Goal: Task Accomplishment & Management: Use online tool/utility

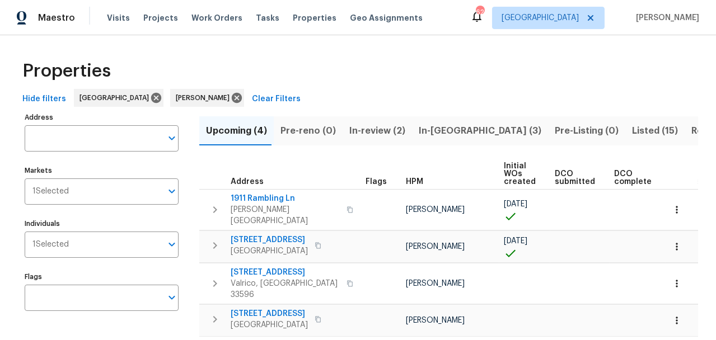
click at [94, 132] on input "Address" at bounding box center [93, 138] width 137 height 26
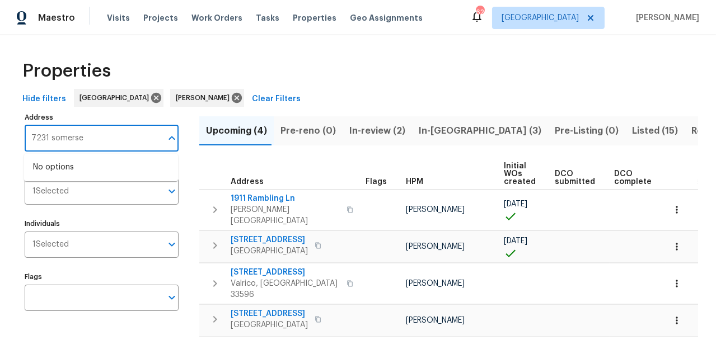
type input "7231 somerset"
click at [78, 176] on li "7231 Somerset Pond Dr Ruskin FL 33573" at bounding box center [101, 167] width 154 height 18
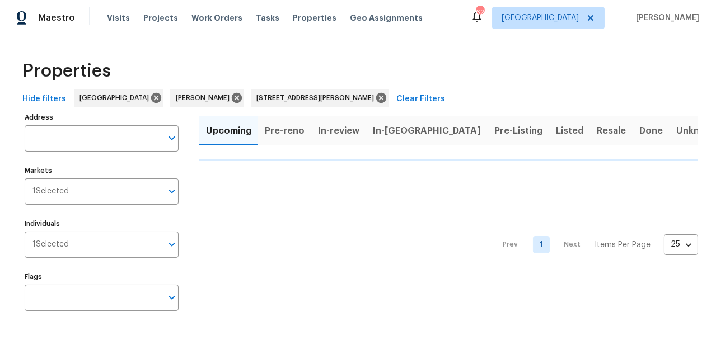
type input "7231 Somerset Pond Dr Ruskin FL 33573"
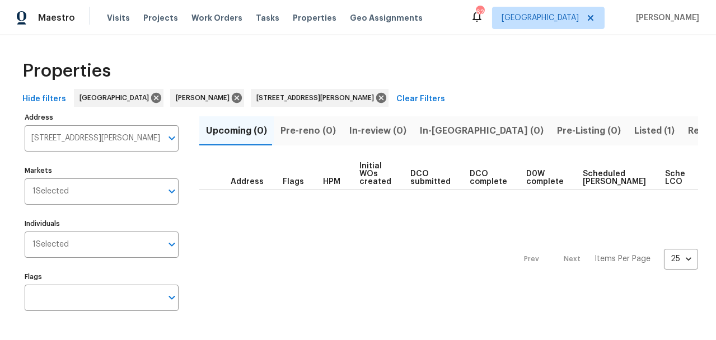
click at [634, 133] on span "Listed (1)" at bounding box center [654, 131] width 40 height 16
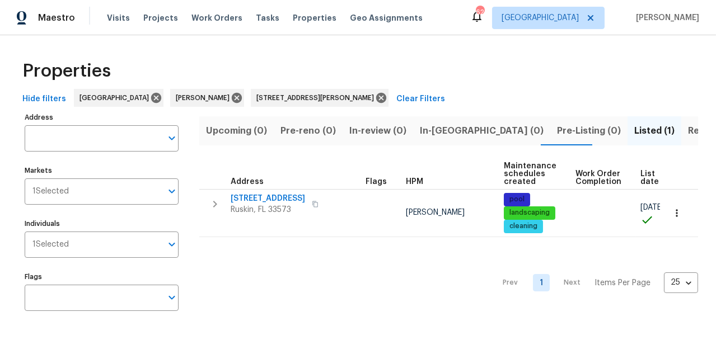
type input "7231 Somerset Pond Dr Ruskin FL 33573"
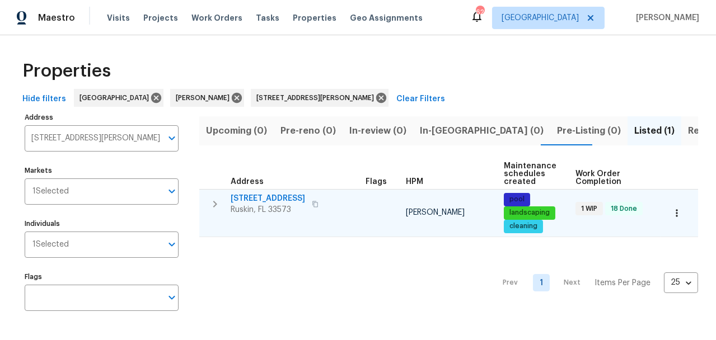
click at [277, 200] on span "[STREET_ADDRESS]" at bounding box center [268, 198] width 74 height 11
click at [264, 198] on span "[STREET_ADDRESS]" at bounding box center [268, 198] width 74 height 11
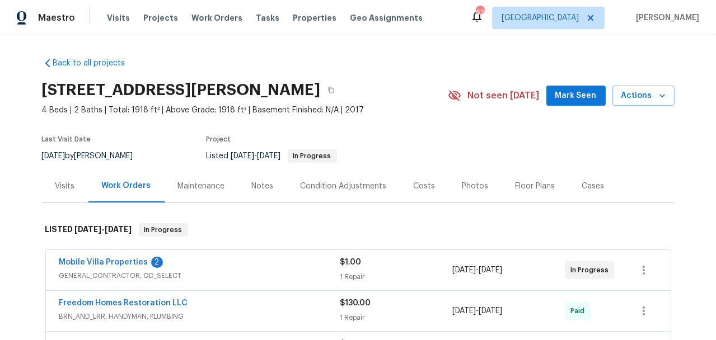
scroll to position [17, 0]
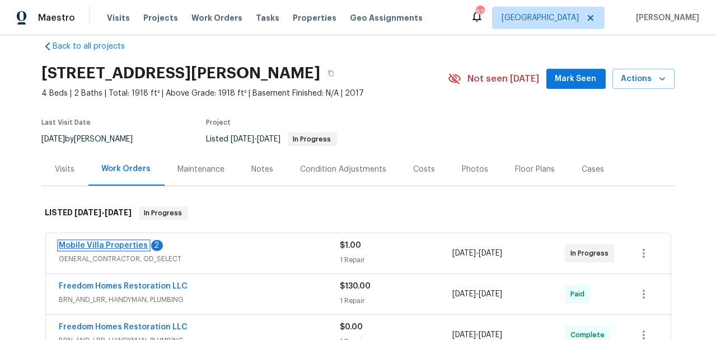
click at [119, 245] on link "Mobile Villa Properties" at bounding box center [103, 246] width 89 height 8
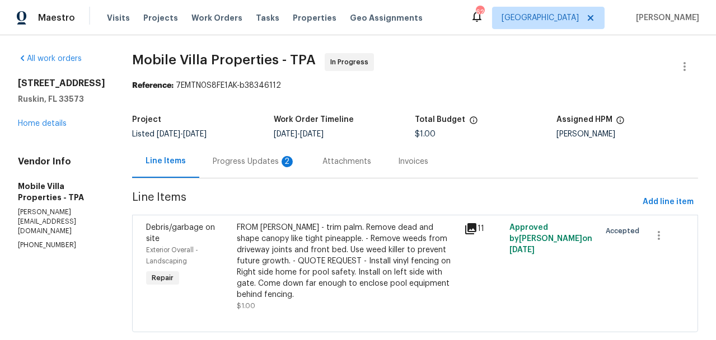
click at [213, 161] on div "Progress Updates 2" at bounding box center [254, 161] width 83 height 11
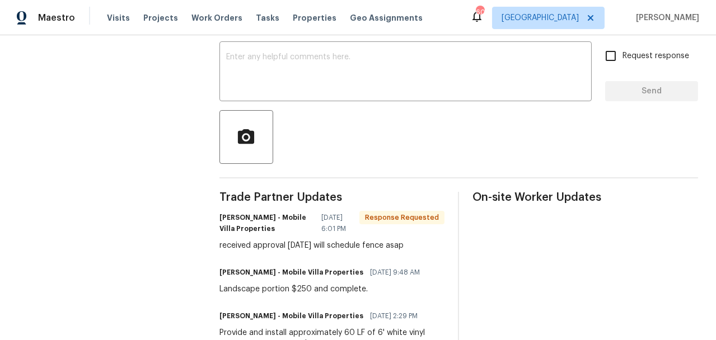
scroll to position [73, 0]
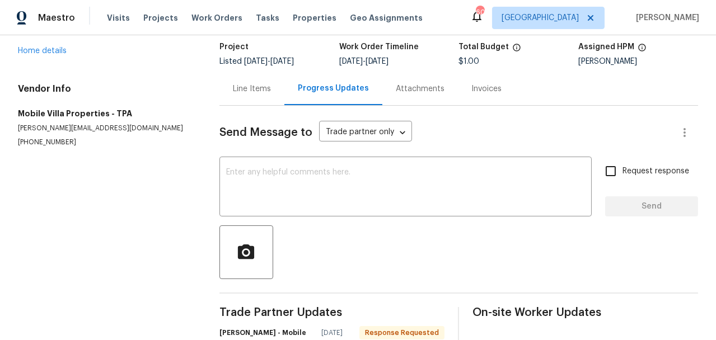
click at [257, 76] on div "Line Items" at bounding box center [252, 88] width 65 height 33
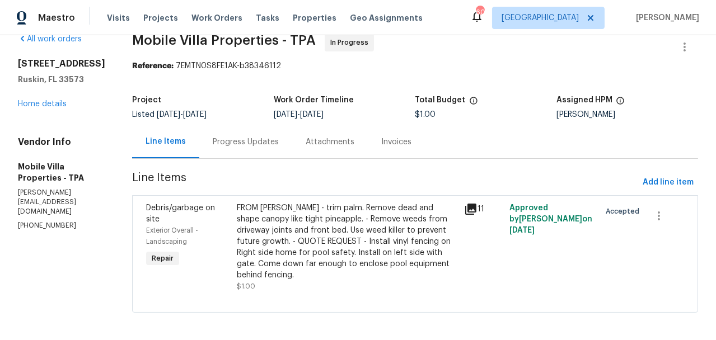
click at [245, 143] on div "Progress Updates" at bounding box center [246, 142] width 66 height 11
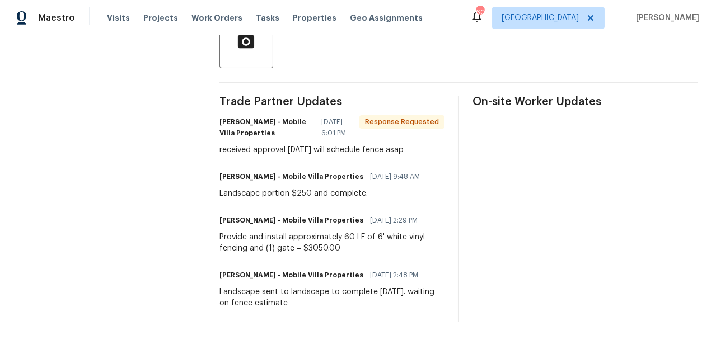
scroll to position [59, 0]
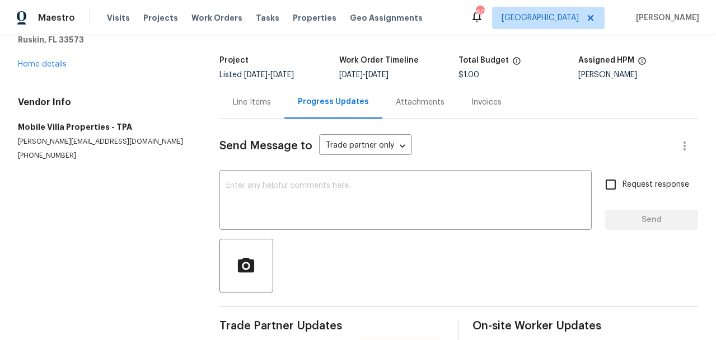
click at [267, 103] on div "Line Items" at bounding box center [252, 102] width 38 height 11
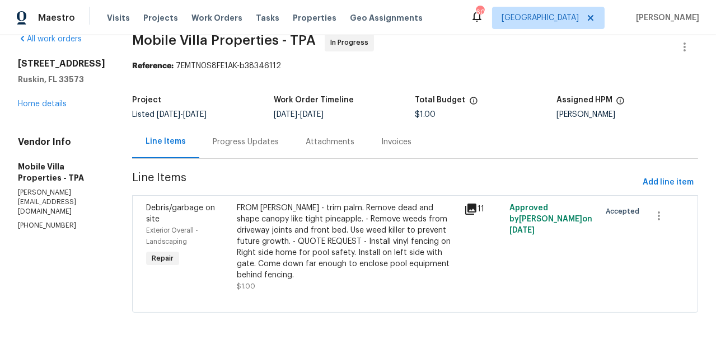
click at [358, 253] on div "FROM [PERSON_NAME] - trim palm. Remove dead and shape canopy like tight pineapp…" at bounding box center [347, 242] width 220 height 78
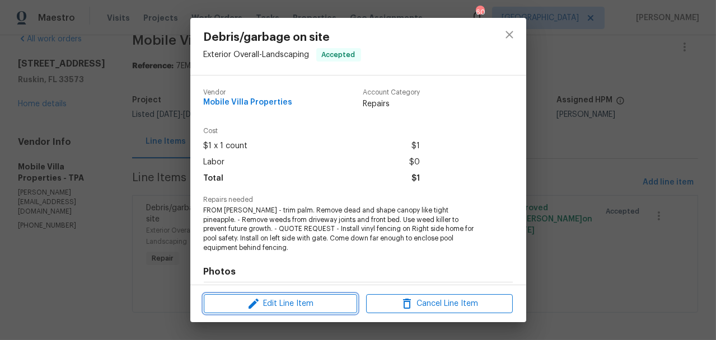
click at [320, 303] on span "Edit Line Item" at bounding box center [280, 304] width 147 height 14
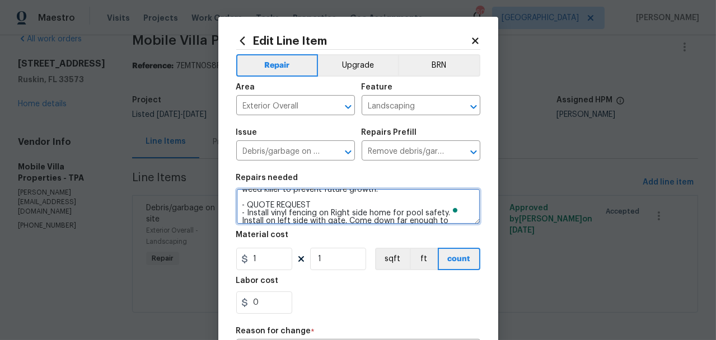
scroll to position [63, 0]
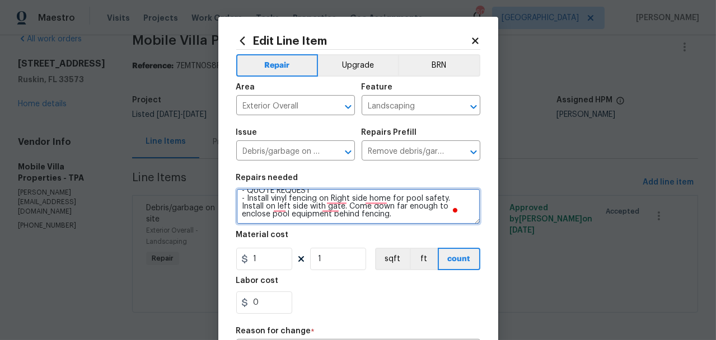
drag, startPoint x: 244, startPoint y: 206, endPoint x: 352, endPoint y: 227, distance: 110.3
click at [352, 227] on section "Repairs needed FROM [PERSON_NAME] - trim palm. Remove dead and shape canopy lik…" at bounding box center [358, 243] width 244 height 153
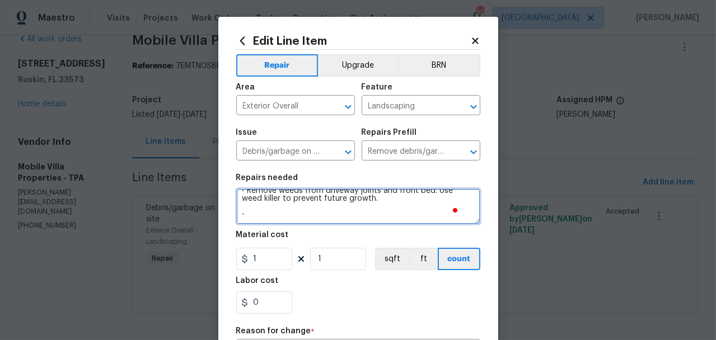
scroll to position [39, 0]
click at [251, 214] on textarea "FROM [PERSON_NAME] - trim palm. Remove dead and shape canopy like tight pineapp…" at bounding box center [358, 207] width 244 height 36
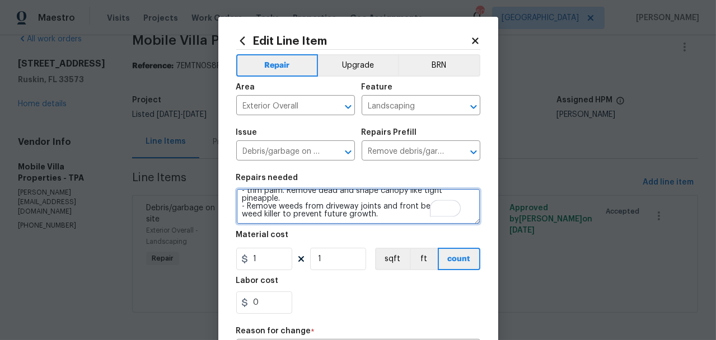
type textarea "FROM PAUL - trim palm. Remove dead and shape canopy like tight pineapple. - Rem…"
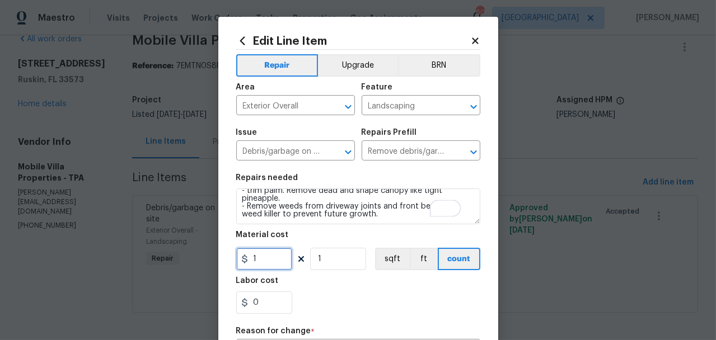
drag, startPoint x: 258, startPoint y: 263, endPoint x: 223, endPoint y: 268, distance: 34.5
click at [224, 268] on div "Edit Line Item Repair Upgrade BRN Area Exterior Overall ​ Feature Landscaping ​…" at bounding box center [358, 281] width 280 height 529
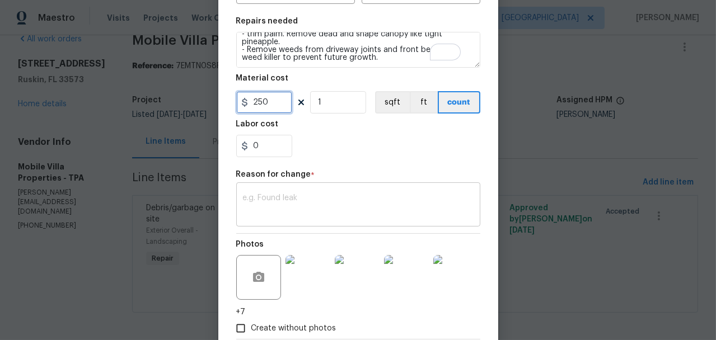
scroll to position [222, 0]
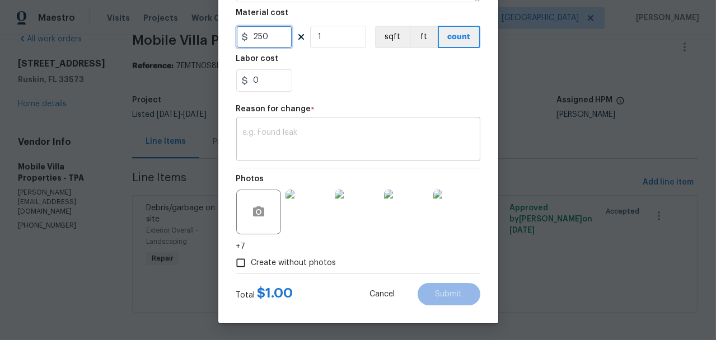
type input "250"
click at [271, 143] on textarea at bounding box center [358, 141] width 231 height 24
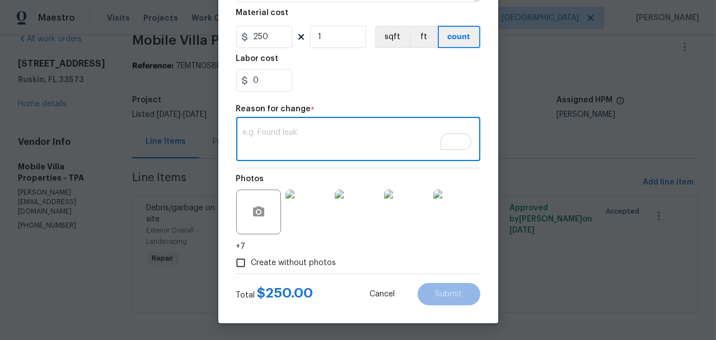
scroll to position [39, 0]
type textarea "price"
click at [449, 297] on span "Submit" at bounding box center [449, 295] width 27 height 8
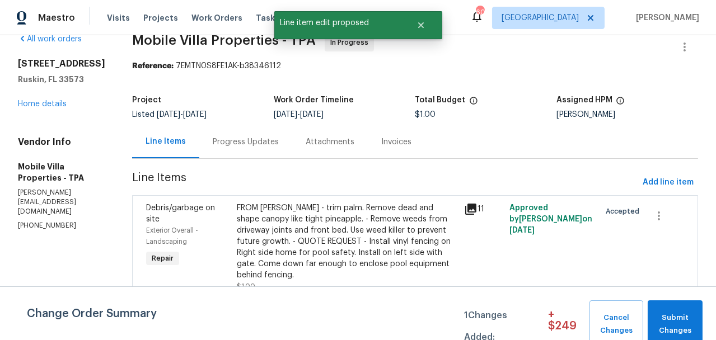
scroll to position [0, 0]
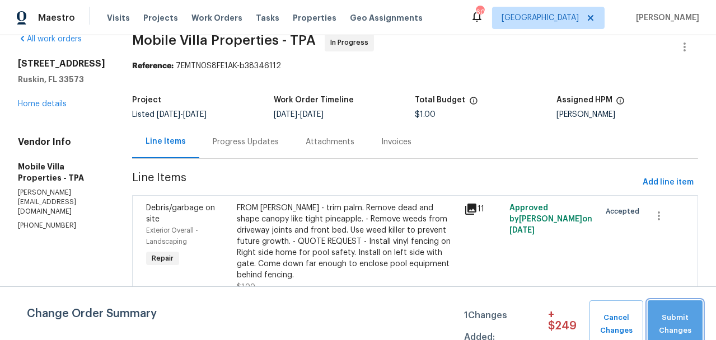
click at [687, 321] on span "Submit Changes" at bounding box center [676, 325] width 44 height 26
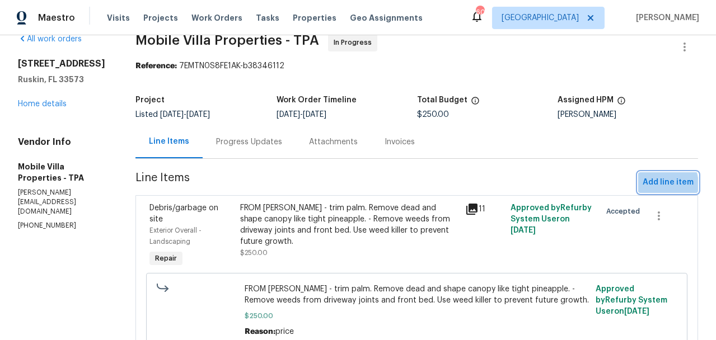
click at [649, 185] on span "Add line item" at bounding box center [668, 183] width 51 height 14
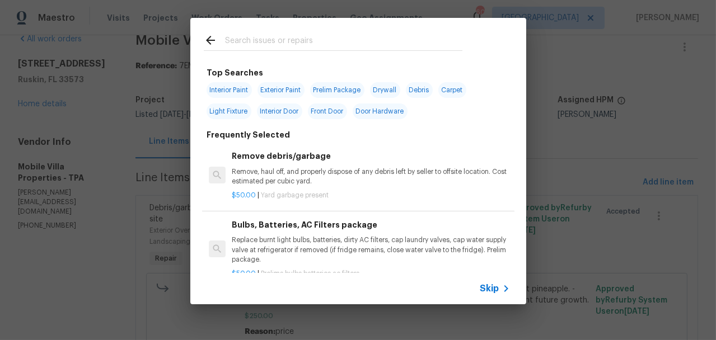
click at [289, 41] on input "text" at bounding box center [343, 42] width 237 height 17
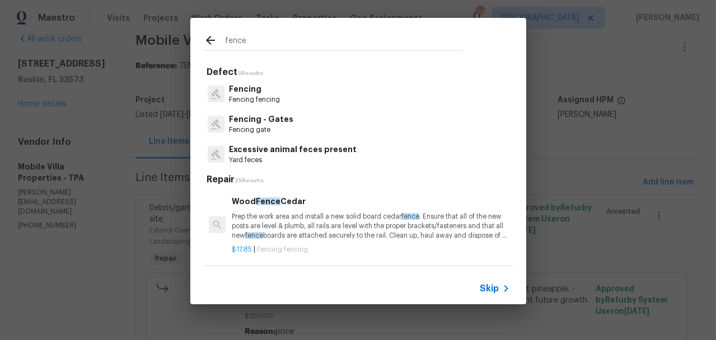
type input "fence"
click at [265, 96] on p "Fencing fencing" at bounding box center [254, 100] width 51 height 10
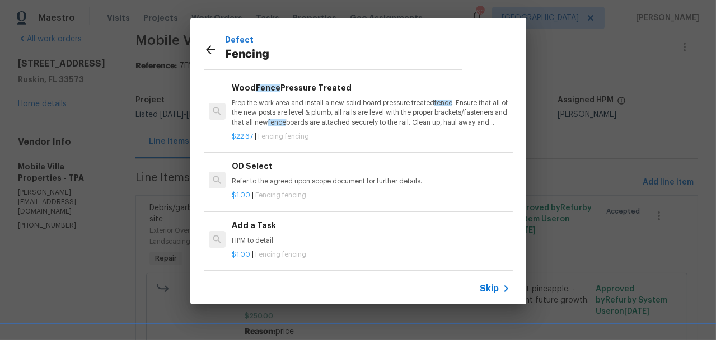
scroll to position [113, 0]
click at [262, 218] on h6 "Add a Task" at bounding box center [371, 224] width 278 height 12
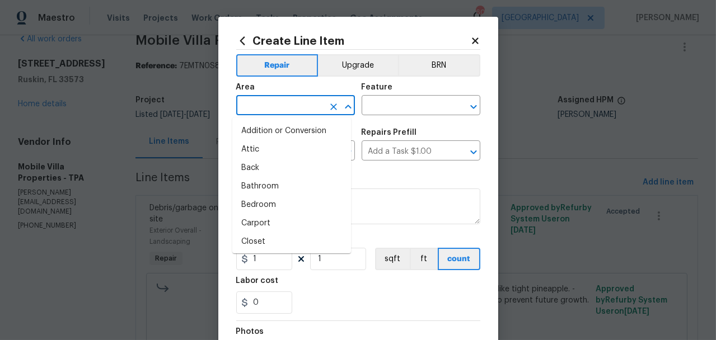
click at [302, 113] on input "text" at bounding box center [279, 106] width 87 height 17
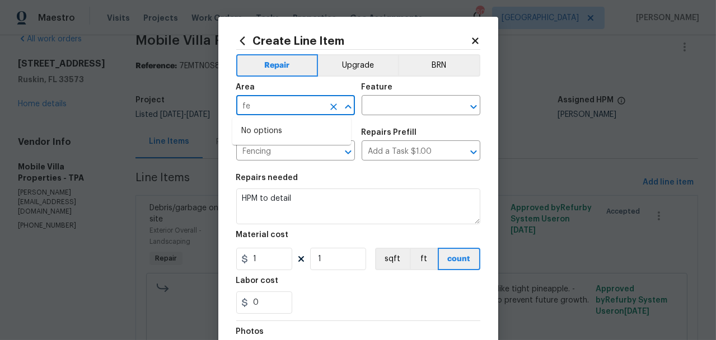
type input "f"
click at [304, 153] on li "Exterior Overall" at bounding box center [291, 150] width 119 height 18
type input "Exterior Overall"
click at [382, 95] on div "Feature" at bounding box center [421, 90] width 119 height 15
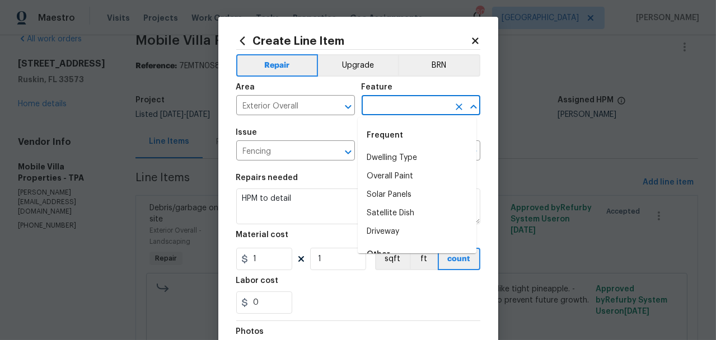
click at [384, 100] on input "text" at bounding box center [405, 106] width 87 height 17
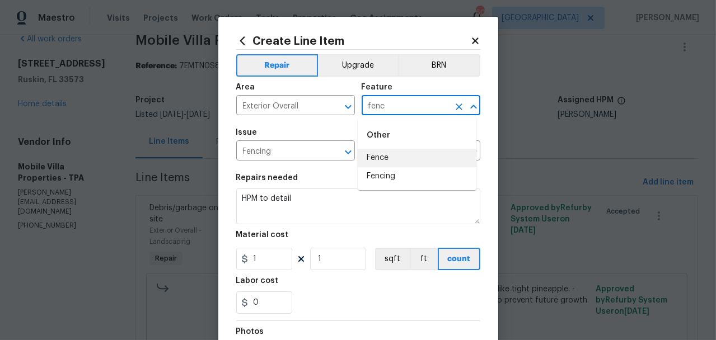
click at [400, 154] on li "Fence" at bounding box center [417, 158] width 119 height 18
type input "Fence"
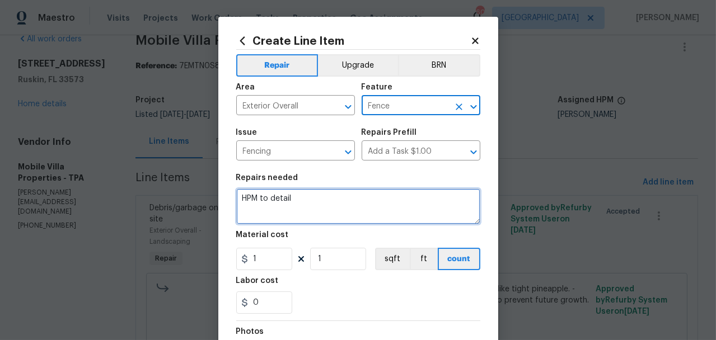
click at [362, 200] on textarea "HPM to detail" at bounding box center [358, 207] width 244 height 36
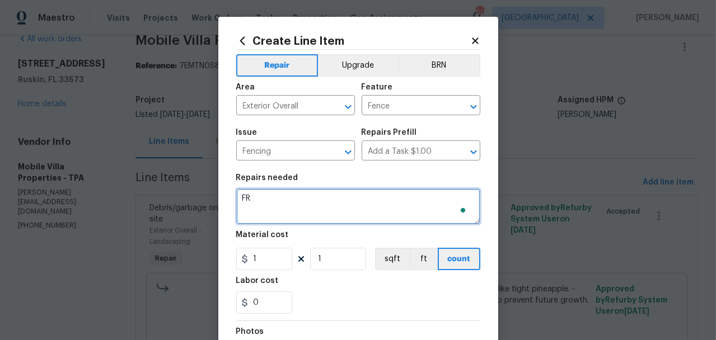
type textarea "F"
paste textarea "QUOTE REQUEST - Install vinyl fencing on Right side home for pool safety. Insta…"
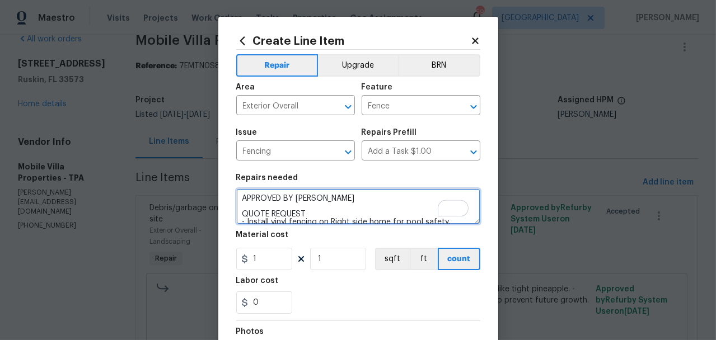
scroll to position [18, 0]
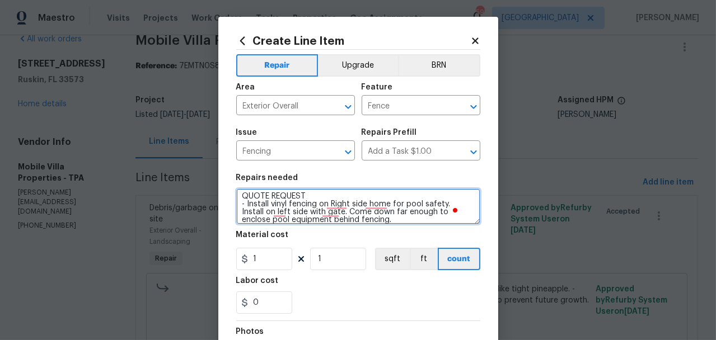
click at [231, 196] on div "Create Line Item Repair Upgrade BRN Area Exterior Overall ​ Feature Fence ​ Iss…" at bounding box center [358, 241] width 716 height 482
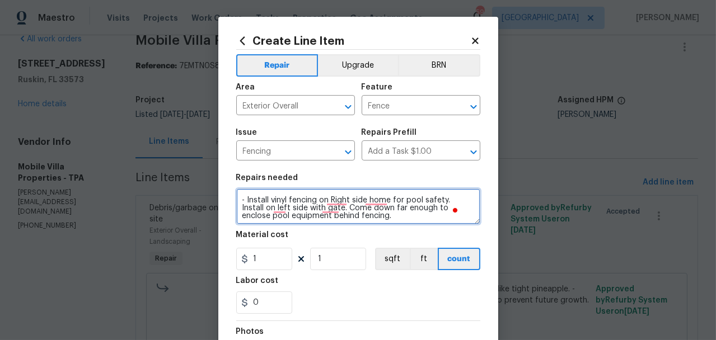
scroll to position [24, 0]
type textarea "APPROVED BY [PERSON_NAME] - Install vinyl fencing on Right side home for pool s…"
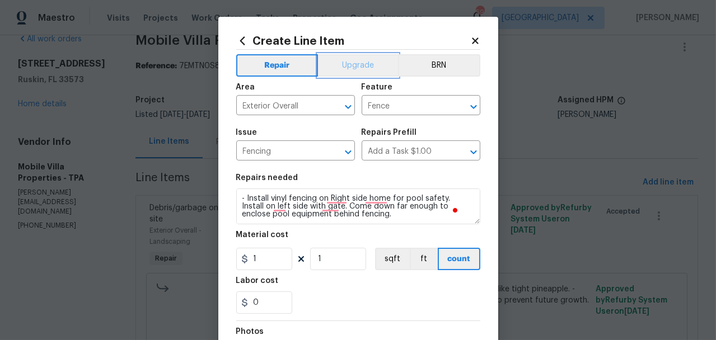
click at [368, 67] on button "Upgrade" at bounding box center [358, 65] width 80 height 22
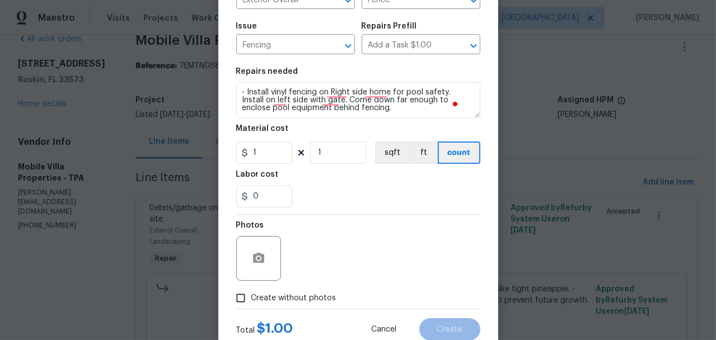
scroll to position [135, 0]
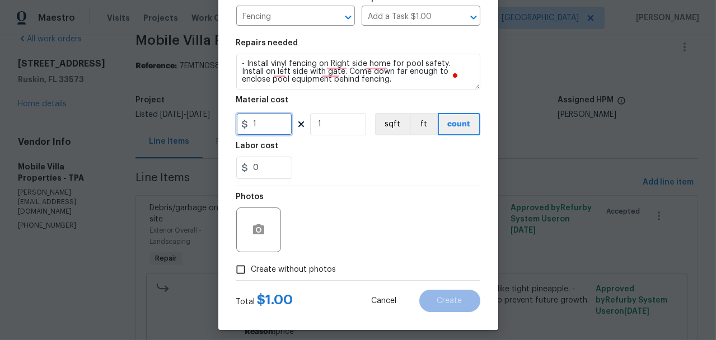
click at [281, 114] on input "1" at bounding box center [264, 124] width 56 height 22
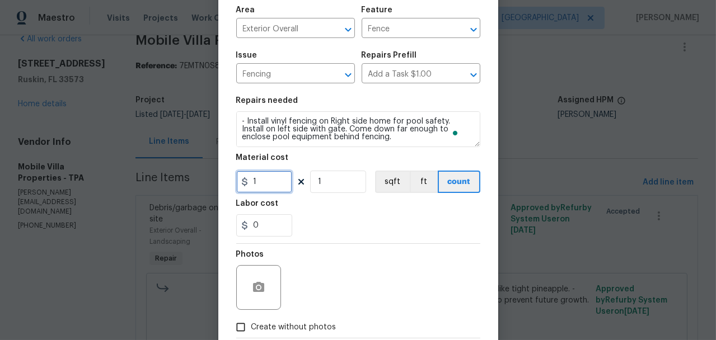
scroll to position [89, 0]
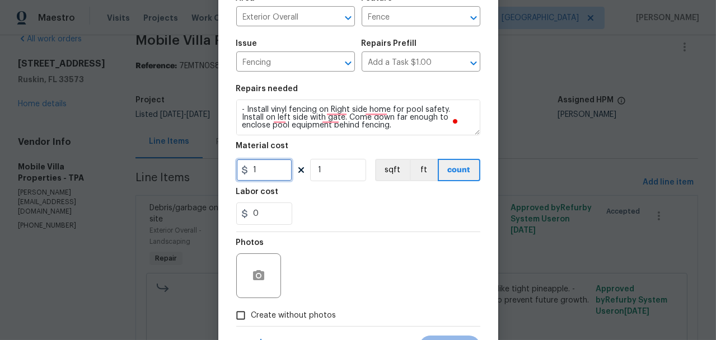
drag, startPoint x: 265, startPoint y: 172, endPoint x: 219, endPoint y: 169, distance: 46.6
click at [219, 169] on div "Create Line Item Repair Upgrade BRN Area Exterior Overall ​ Feature Fence ​ Iss…" at bounding box center [358, 152] width 280 height 449
paste input "text"
type input "1"
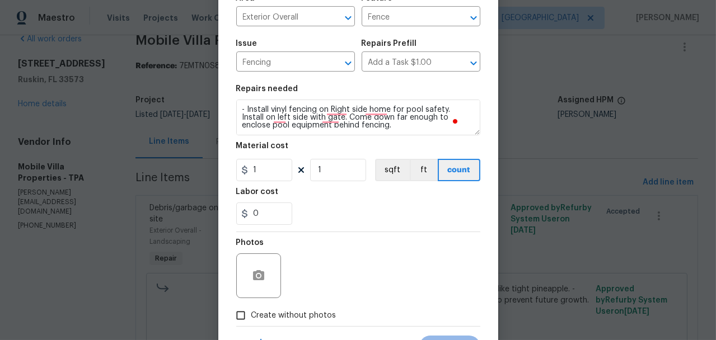
click at [265, 318] on span "Create without photos" at bounding box center [293, 316] width 85 height 12
click at [251, 318] on input "Create without photos" at bounding box center [240, 315] width 21 height 21
checkbox input "true"
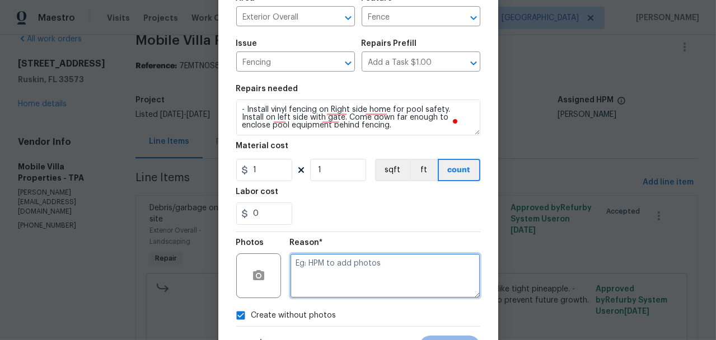
click at [320, 276] on textarea at bounding box center [385, 276] width 190 height 45
paste textarea "$3050.00"
type textarea "$3050.00"
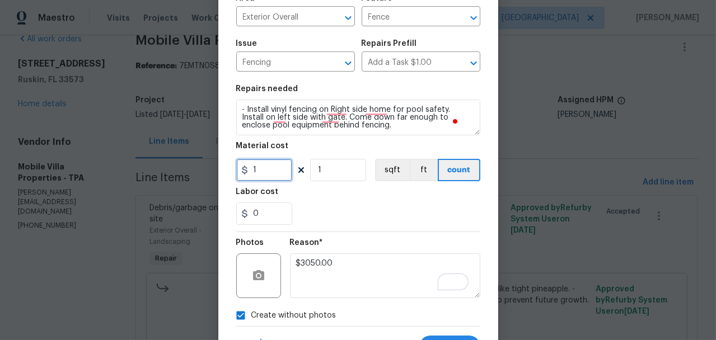
drag, startPoint x: 252, startPoint y: 169, endPoint x: 232, endPoint y: 163, distance: 20.4
click at [241, 166] on div "1" at bounding box center [264, 170] width 56 height 22
type input "3050"
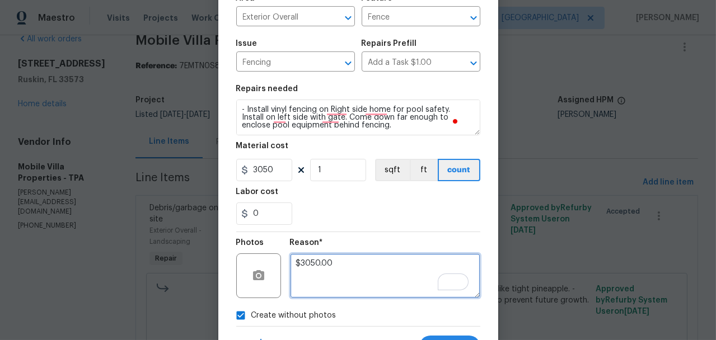
drag, startPoint x: 331, startPoint y: 265, endPoint x: 265, endPoint y: 267, distance: 65.5
click at [265, 267] on div "Photos Reason* $3050.00" at bounding box center [358, 268] width 244 height 73
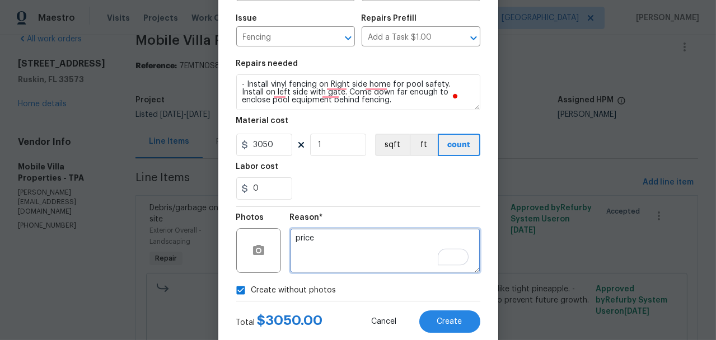
scroll to position [142, 0]
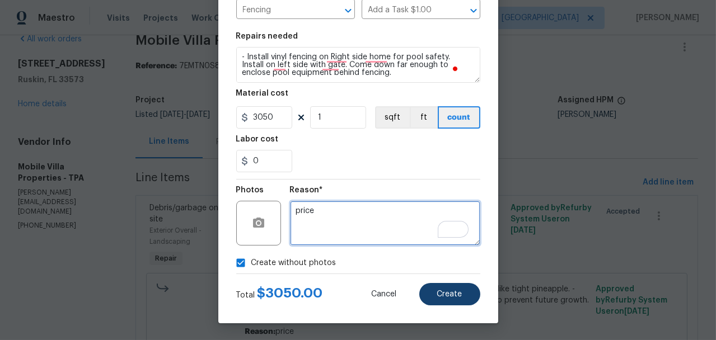
type textarea "price"
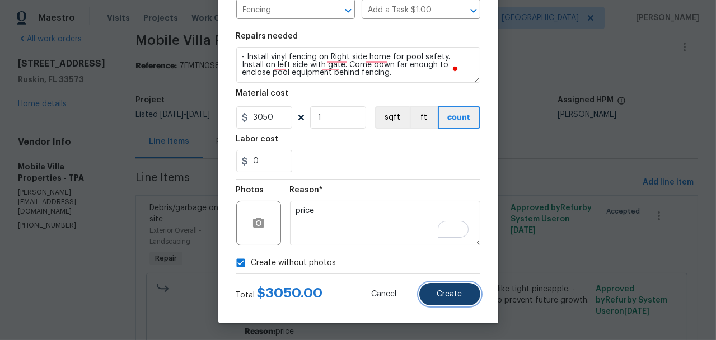
click at [444, 293] on span "Create" at bounding box center [449, 295] width 25 height 8
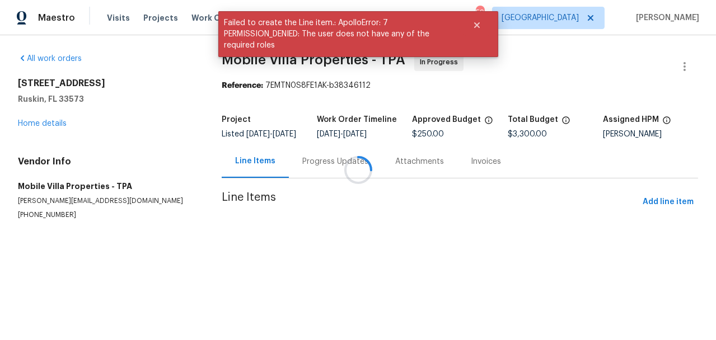
scroll to position [0, 0]
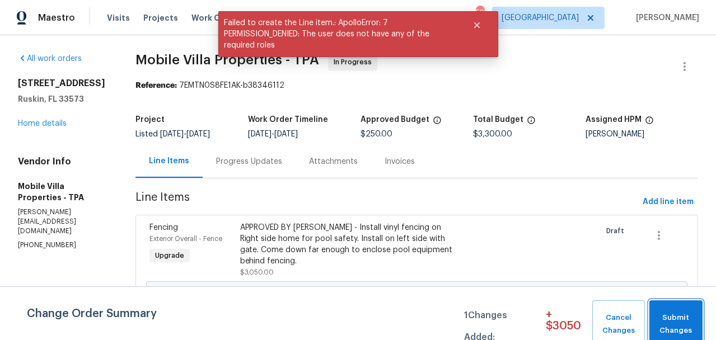
click at [665, 311] on button "Submit Changes" at bounding box center [676, 325] width 53 height 48
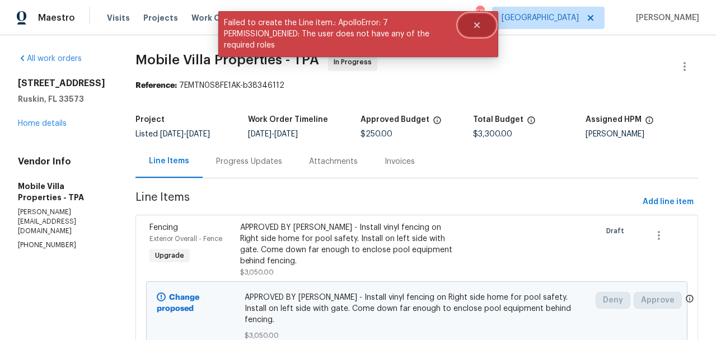
click at [480, 24] on icon "Close" at bounding box center [477, 25] width 9 height 9
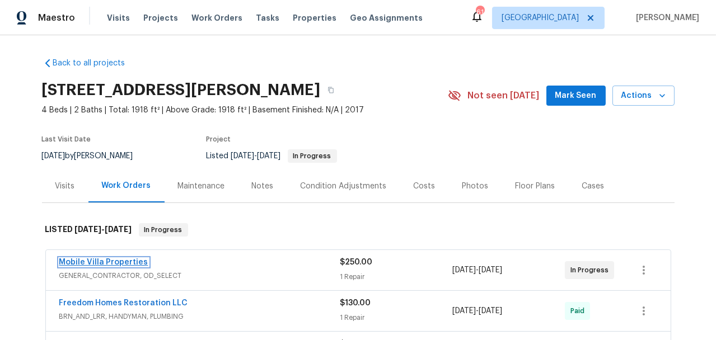
click at [109, 262] on link "Mobile Villa Properties" at bounding box center [103, 263] width 89 height 8
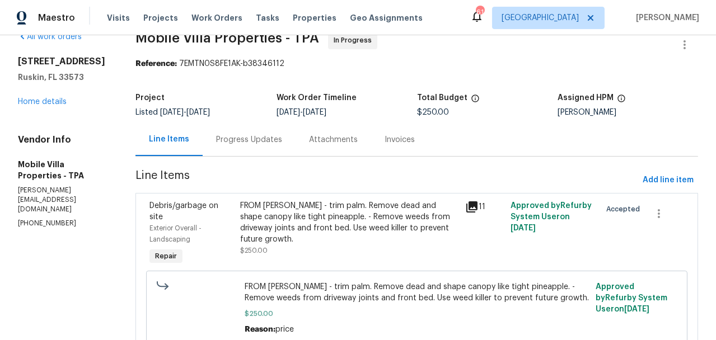
scroll to position [78, 0]
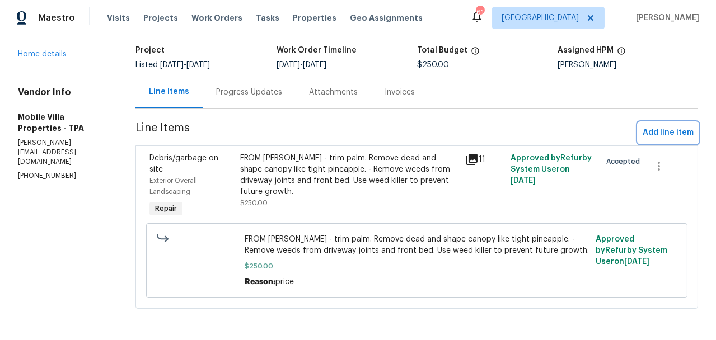
click at [665, 126] on span "Add line item" at bounding box center [668, 133] width 51 height 14
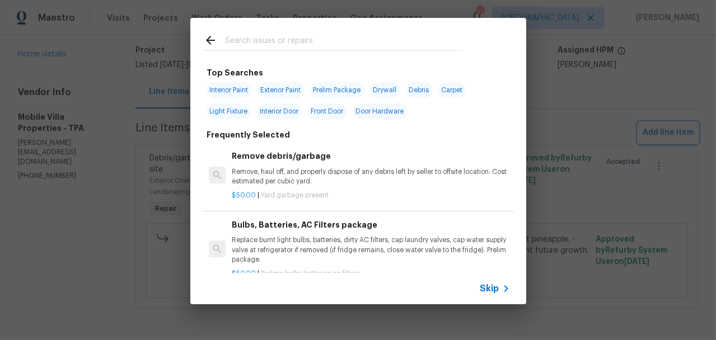
click at [562, 295] on div "Top Searches Interior Paint Exterior Paint Prelim Package Drywall Debris Carpet…" at bounding box center [358, 161] width 716 height 323
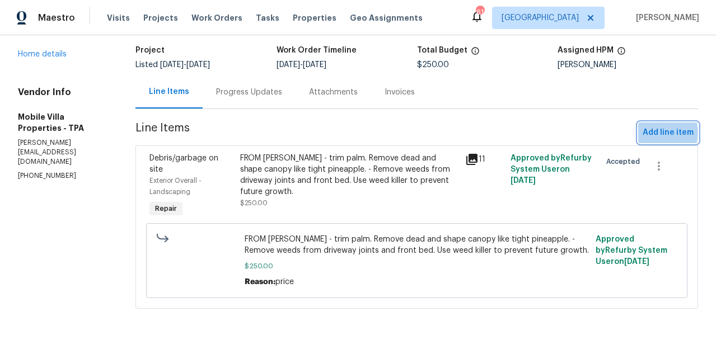
click at [643, 126] on span "Add line item" at bounding box center [668, 133] width 51 height 14
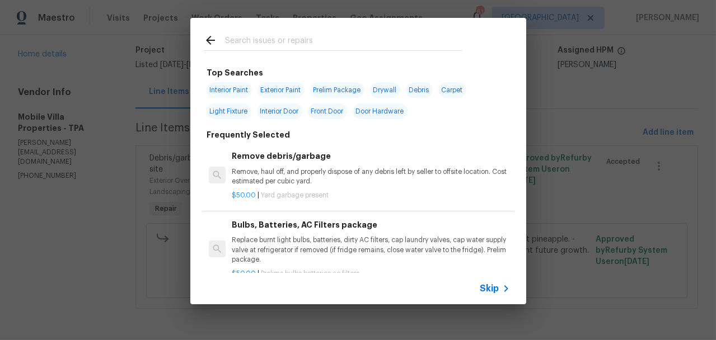
click at [295, 43] on input "text" at bounding box center [343, 42] width 237 height 17
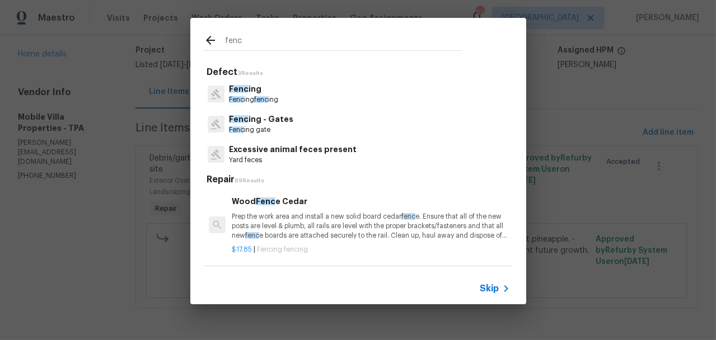
type input "fenc"
click at [278, 94] on p "Fenc ing" at bounding box center [253, 89] width 49 height 12
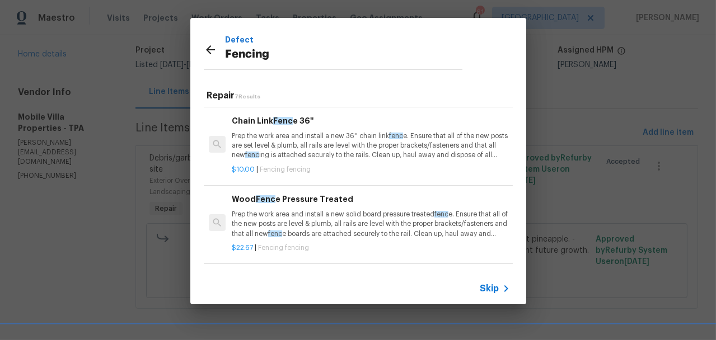
scroll to position [113, 0]
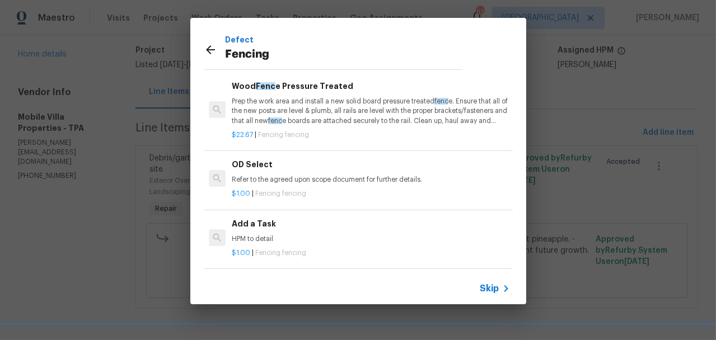
click at [297, 225] on div "Add a Task HPM to detail" at bounding box center [371, 231] width 278 height 27
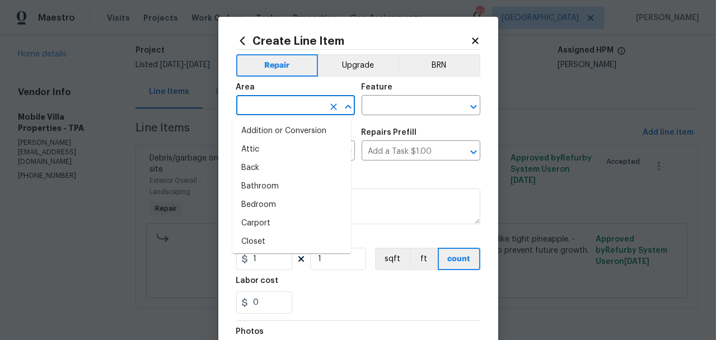
click at [279, 100] on input "text" at bounding box center [279, 106] width 87 height 17
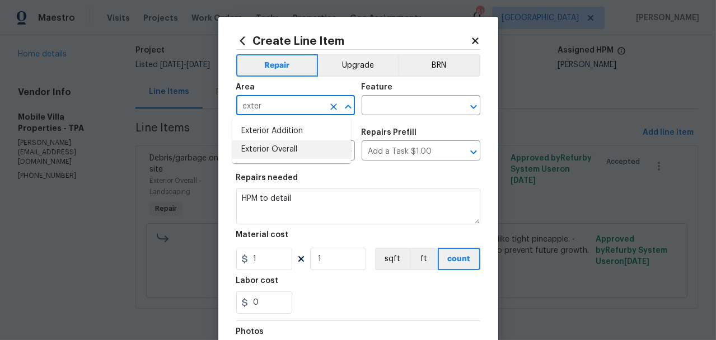
click at [276, 147] on li "Exterior Overall" at bounding box center [291, 150] width 119 height 18
type input "Exterior Overall"
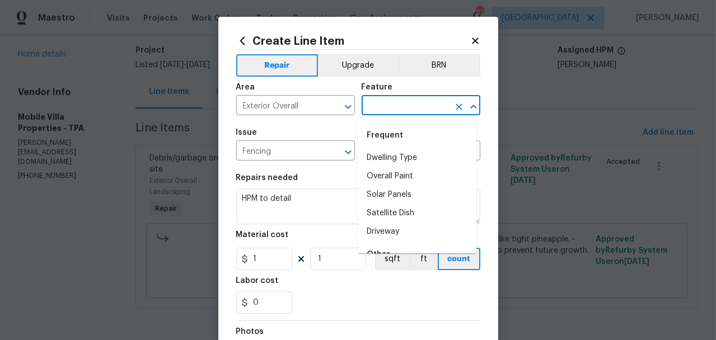
click at [393, 106] on input "text" at bounding box center [405, 106] width 87 height 17
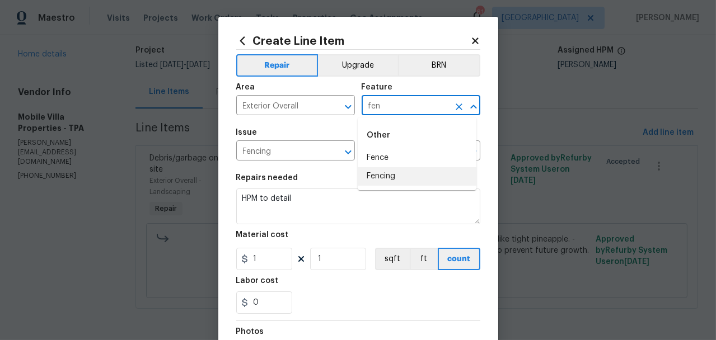
click at [392, 178] on li "Fencing" at bounding box center [417, 176] width 119 height 18
type input "Fencing"
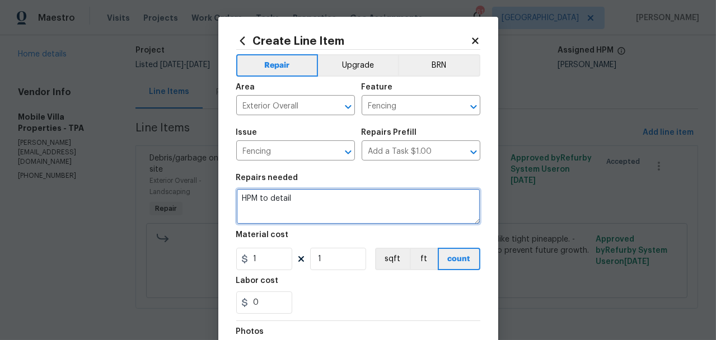
click at [332, 194] on textarea "HPM to detail" at bounding box center [358, 207] width 244 height 36
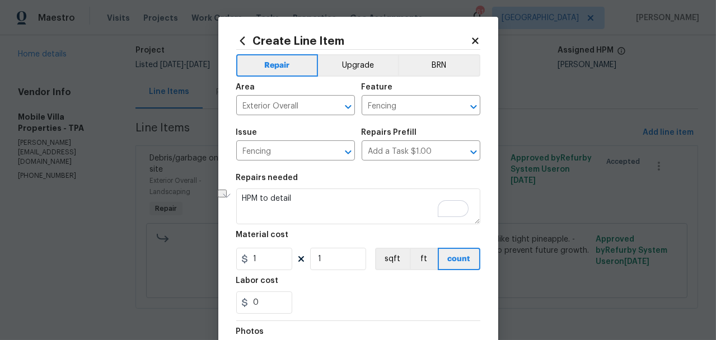
click at [472, 39] on icon at bounding box center [475, 41] width 6 height 6
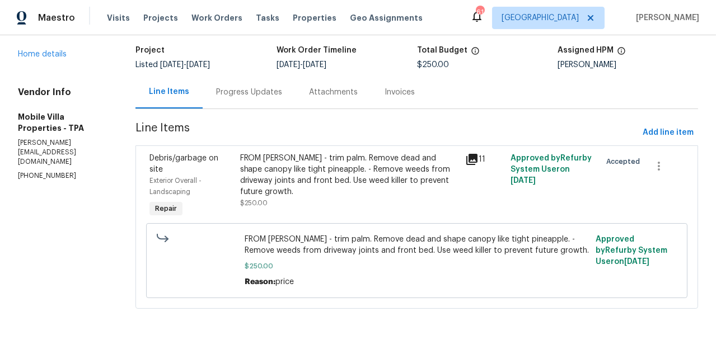
click at [46, 49] on div "7231 Somerset Pond Dr Ruskin, FL 33573 Home details" at bounding box center [63, 34] width 91 height 52
click at [48, 52] on div "7231 Somerset Pond Dr Ruskin, FL 33573 Home details" at bounding box center [63, 34] width 91 height 52
click at [49, 52] on div "7231 Somerset Pond Dr Ruskin, FL 33573 Home details" at bounding box center [63, 34] width 91 height 52
click at [49, 58] on link "Home details" at bounding box center [42, 54] width 49 height 8
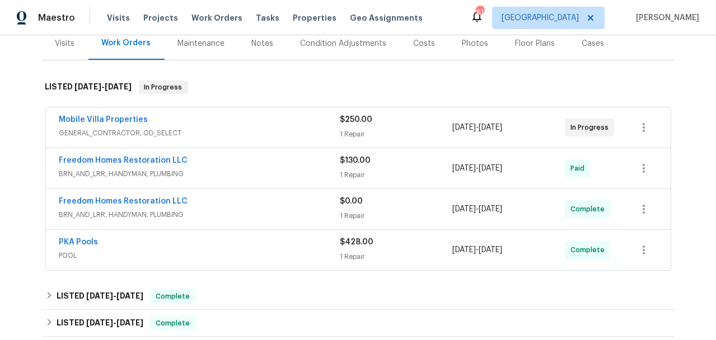
scroll to position [90, 0]
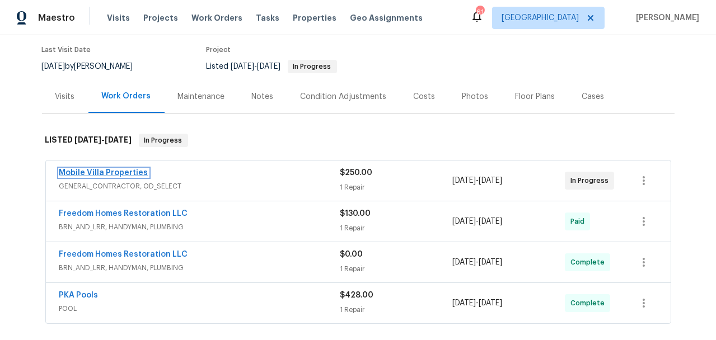
click at [115, 171] on link "Mobile Villa Properties" at bounding box center [103, 173] width 89 height 8
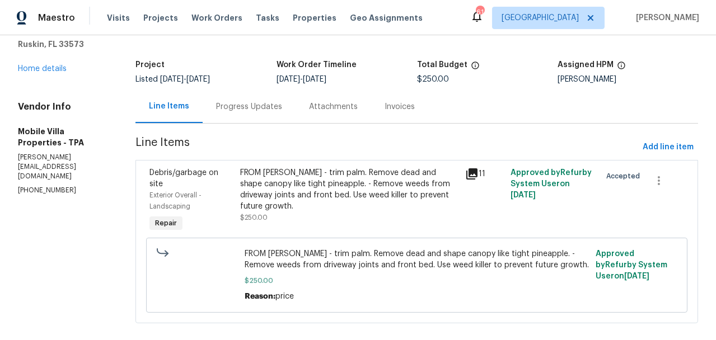
scroll to position [78, 0]
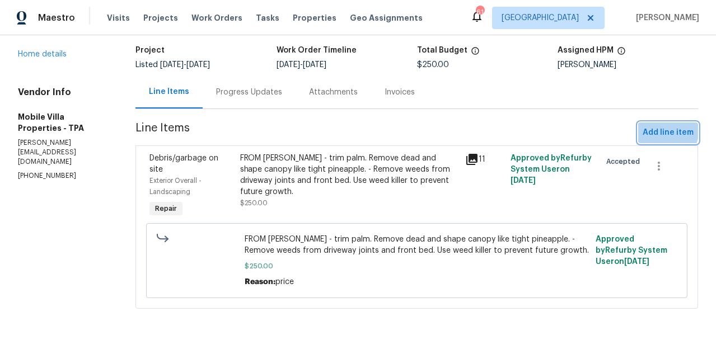
click at [649, 126] on span "Add line item" at bounding box center [668, 133] width 51 height 14
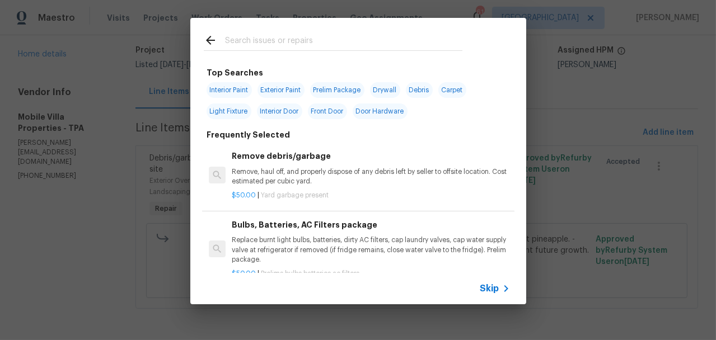
click at [297, 45] on input "text" at bounding box center [343, 42] width 237 height 17
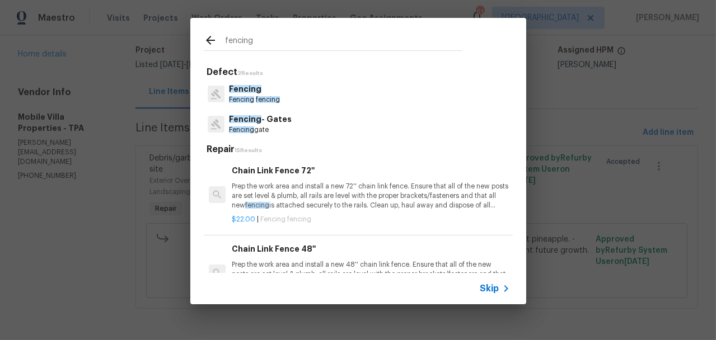
type input "fencing"
click at [249, 91] on span "Fencing" at bounding box center [245, 89] width 32 height 8
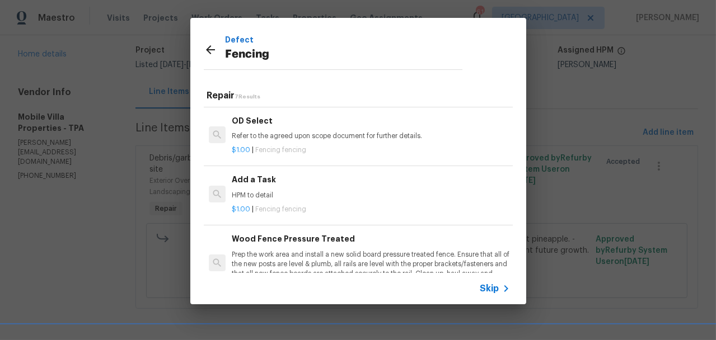
scroll to position [239, 0]
click at [273, 174] on h6 "Add a Task" at bounding box center [371, 180] width 278 height 12
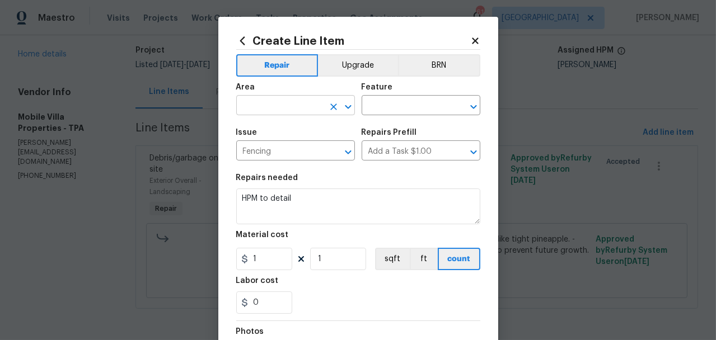
click at [266, 111] on input "text" at bounding box center [279, 106] width 87 height 17
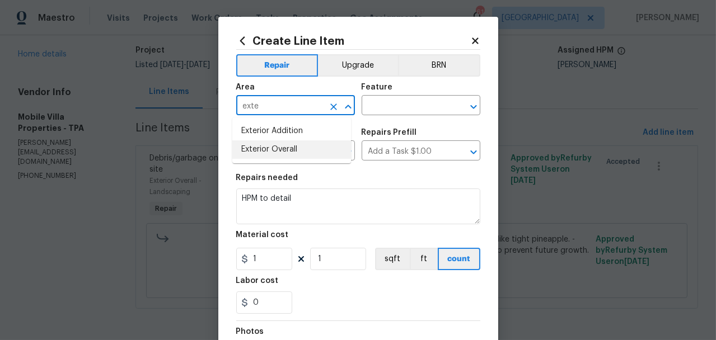
click at [265, 147] on li "Exterior Overall" at bounding box center [291, 150] width 119 height 18
type input "Exterior Overall"
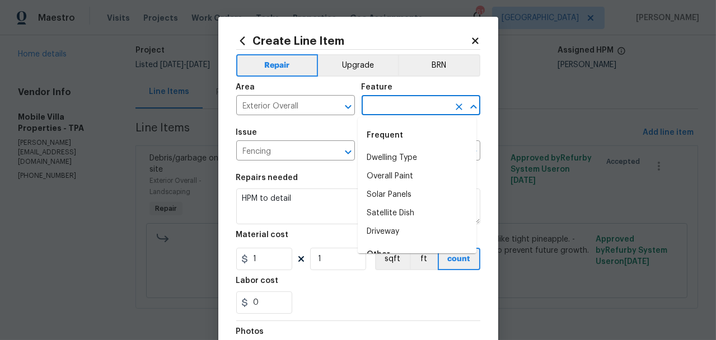
click at [390, 109] on input "text" at bounding box center [405, 106] width 87 height 17
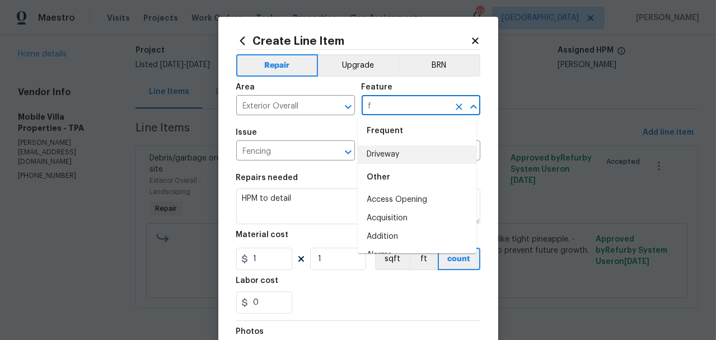
scroll to position [0, 0]
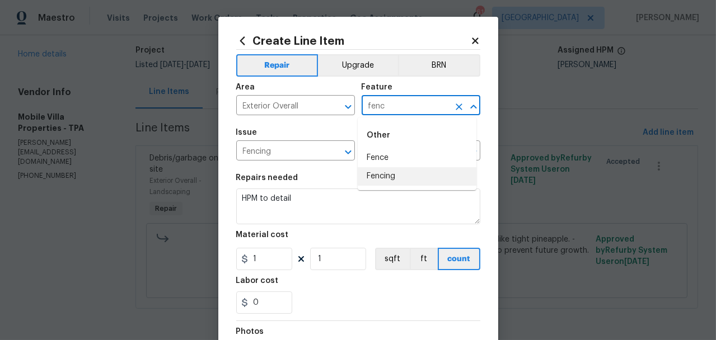
click at [394, 178] on li "Fencing" at bounding box center [417, 176] width 119 height 18
type input "Fencing"
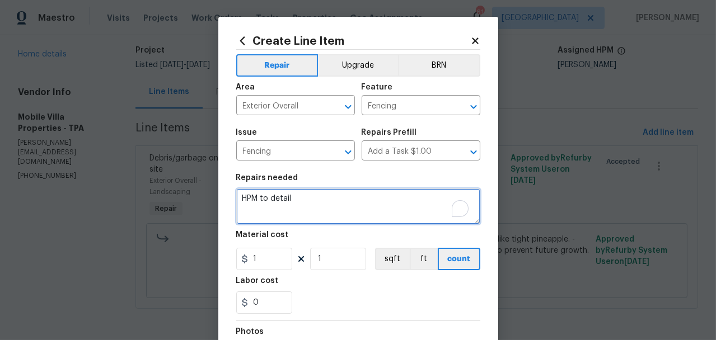
click at [377, 198] on textarea "HPM to detail" at bounding box center [358, 207] width 244 height 36
type textarea "a"
paste textarea "QUOTE REQUEST - Install vinyl fencing on Right side home for pool safety. Insta…"
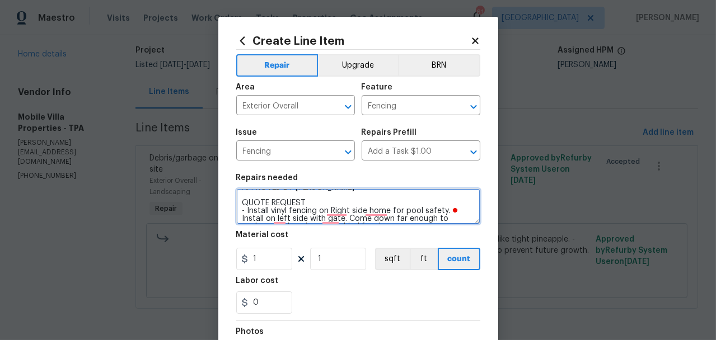
scroll to position [1, 0]
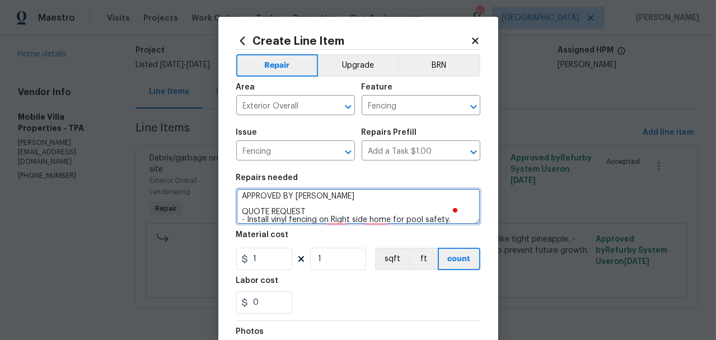
drag, startPoint x: 302, startPoint y: 196, endPoint x: 210, endPoint y: 190, distance: 92.6
click at [222, 193] on div "Create Line Item Repair Upgrade BRN Area Exterior Overall ​ Feature Fencing ​ I…" at bounding box center [358, 241] width 280 height 449
click at [357, 208] on textarea "APPROVED BY MAYES QUOTE REQUEST - Install vinyl fencing on Right side home for …" at bounding box center [358, 207] width 244 height 36
drag, startPoint x: 304, startPoint y: 211, endPoint x: 234, endPoint y: 213, distance: 70.6
click at [233, 213] on div "Create Line Item Repair Upgrade BRN Area Exterior Overall ​ Feature Fencing ​ I…" at bounding box center [358, 241] width 716 height 482
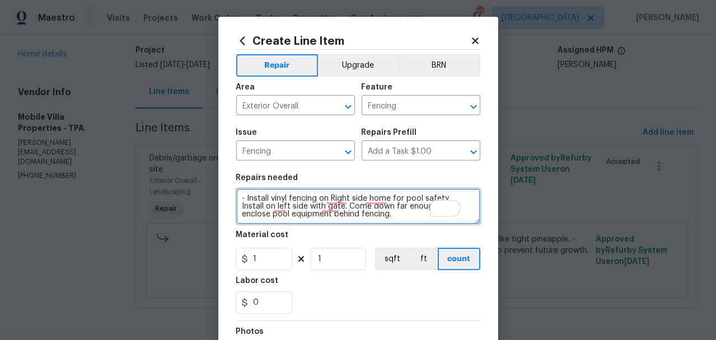
scroll to position [0, 0]
type textarea "APPROVED BY [PERSON_NAME] - Install vinyl fencing on Right side home for pool s…"
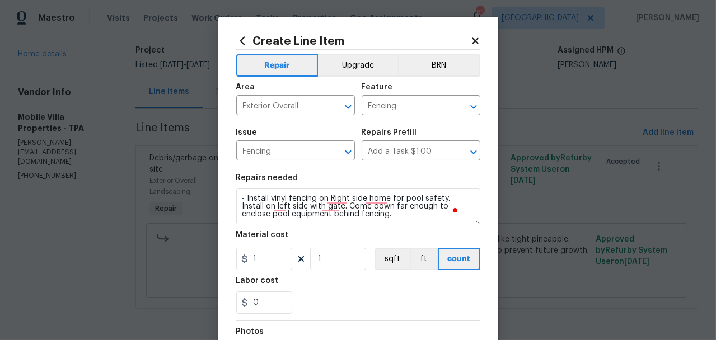
click at [472, 40] on icon at bounding box center [475, 41] width 6 height 6
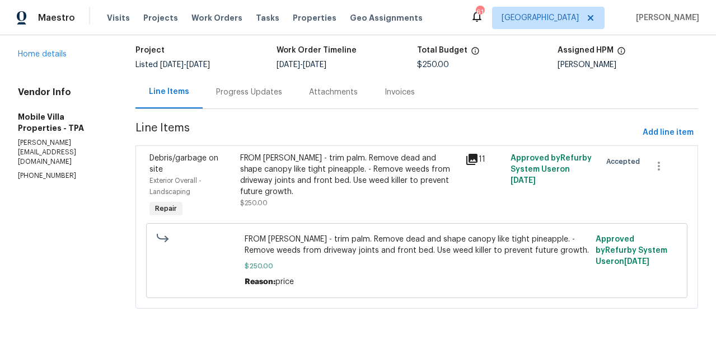
click at [265, 87] on div "Progress Updates" at bounding box center [249, 92] width 66 height 11
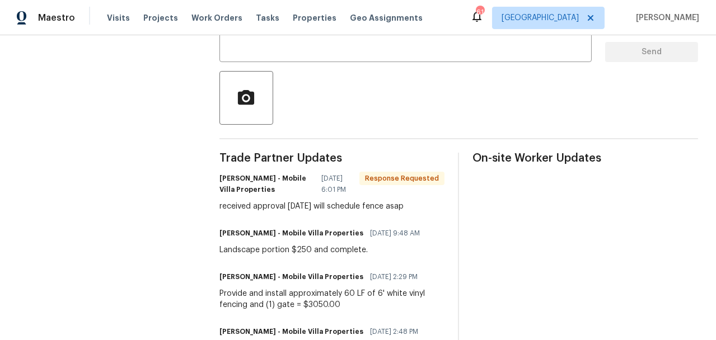
scroll to position [291, 0]
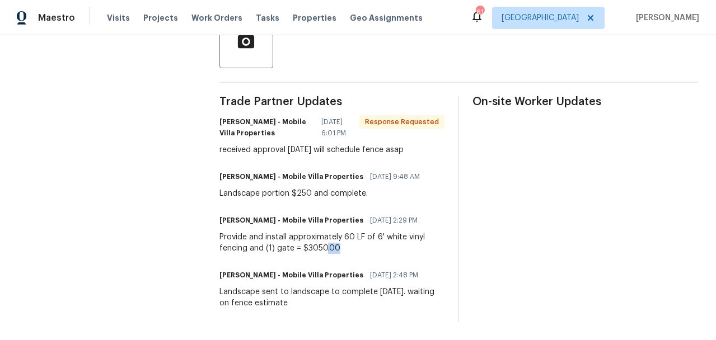
drag, startPoint x: 338, startPoint y: 241, endPoint x: 323, endPoint y: 242, distance: 15.7
click at [323, 242] on div "Provide and install approximately 60 LF of 6' white vinyl fencing and (1) gate …" at bounding box center [333, 243] width 226 height 22
click at [349, 236] on div "Provide and install approximately 60 LF of 6' white vinyl fencing and (1) gate …" at bounding box center [333, 243] width 226 height 22
drag, startPoint x: 376, startPoint y: 231, endPoint x: 336, endPoint y: 240, distance: 41.4
click at [337, 240] on div "Provide and install approximately 60 LF of 6' white vinyl fencing and (1) gate …" at bounding box center [333, 243] width 226 height 22
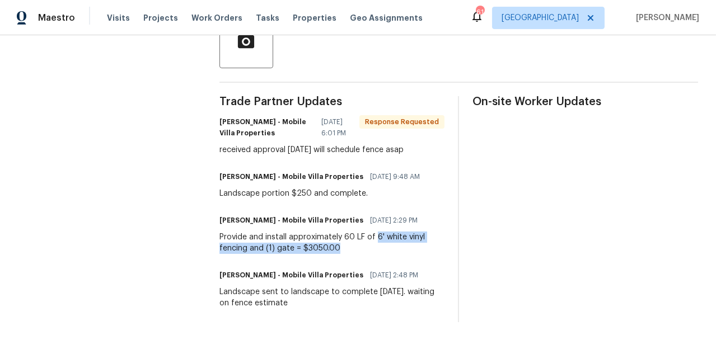
click at [336, 240] on div "Provide and install approximately 60 LF of 6' white vinyl fencing and (1) gate …" at bounding box center [333, 243] width 226 height 22
drag, startPoint x: 339, startPoint y: 241, endPoint x: 301, endPoint y: 243, distance: 38.1
click at [301, 243] on div "Provide and install approximately 60 LF of 6' white vinyl fencing and (1) gate …" at bounding box center [333, 243] width 226 height 22
copy div "$3050.00"
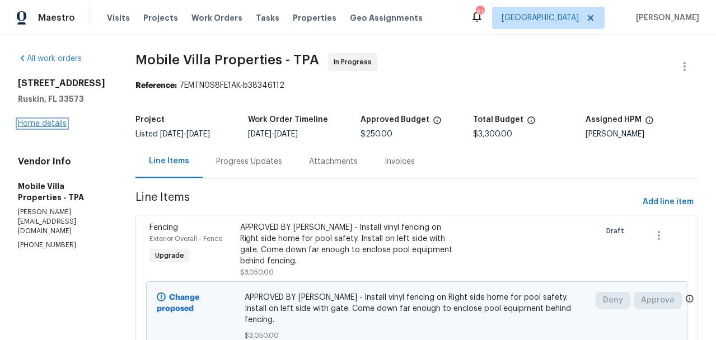
click at [62, 128] on link "Home details" at bounding box center [42, 124] width 49 height 8
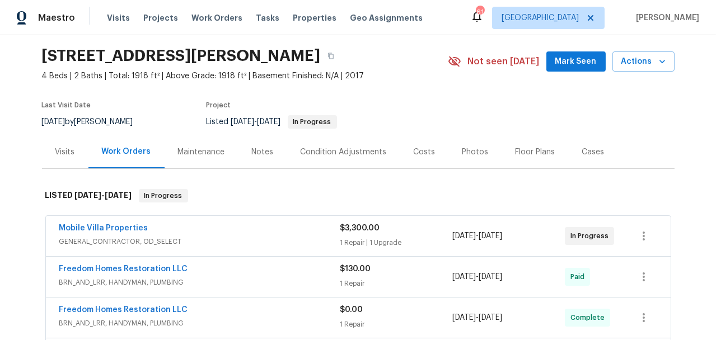
scroll to position [39, 0]
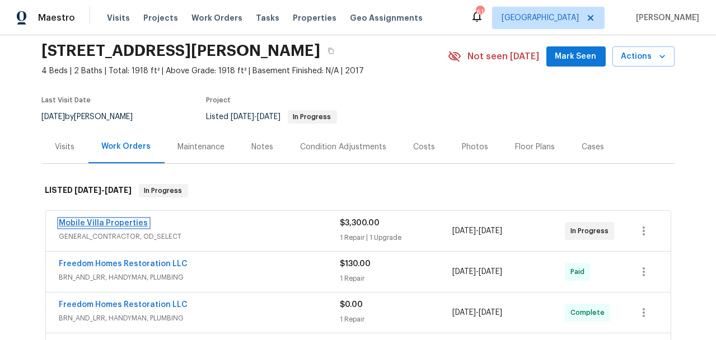
click at [113, 220] on link "Mobile Villa Properties" at bounding box center [103, 224] width 89 height 8
